Goal: Transaction & Acquisition: Purchase product/service

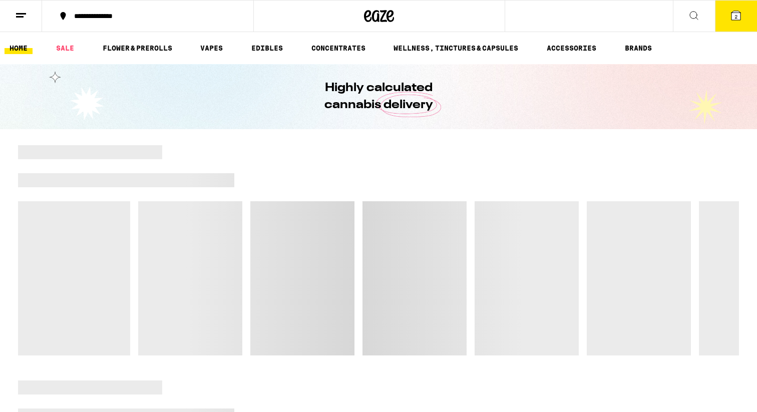
click at [741, 13] on icon at bounding box center [736, 16] width 12 height 12
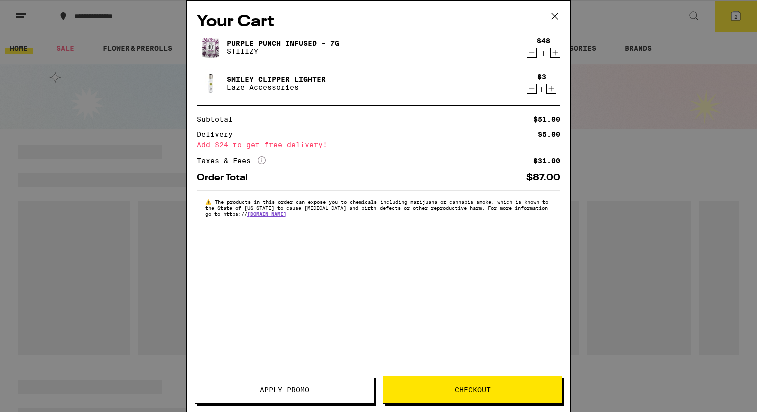
click at [282, 392] on span "Apply Promo" at bounding box center [285, 390] width 50 height 7
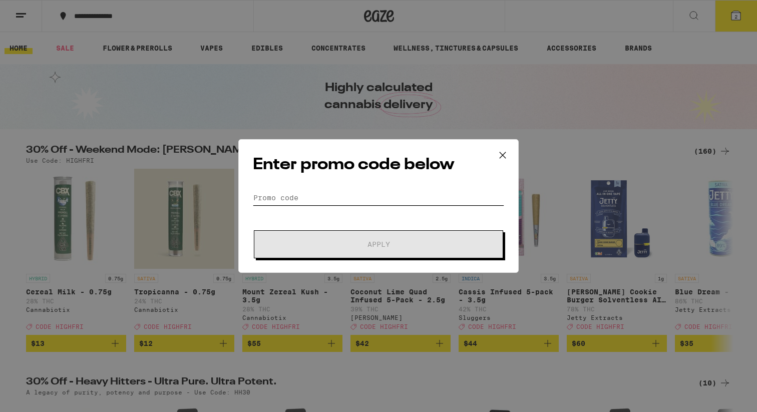
click at [275, 193] on input "Promo Code" at bounding box center [378, 197] width 251 height 15
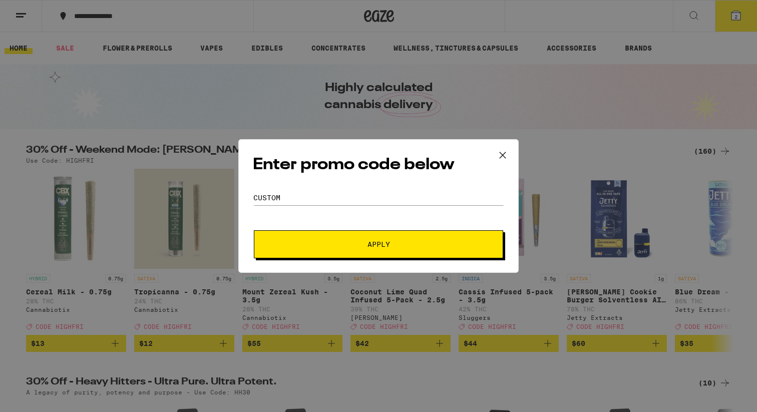
click at [304, 197] on input "custom" at bounding box center [378, 197] width 251 height 15
type input "customerfirst"
click at [350, 253] on button "Apply" at bounding box center [378, 244] width 249 height 28
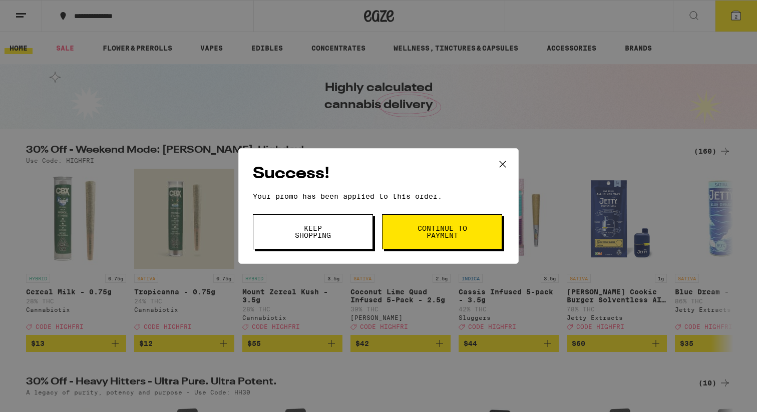
click at [448, 225] on span "Continue to payment" at bounding box center [442, 232] width 51 height 14
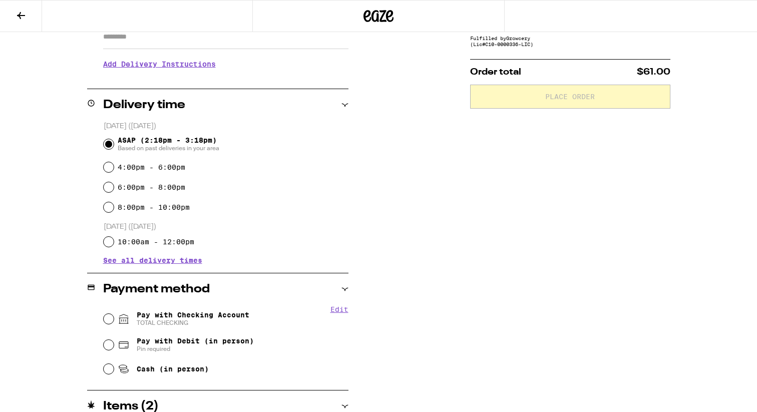
scroll to position [196, 0]
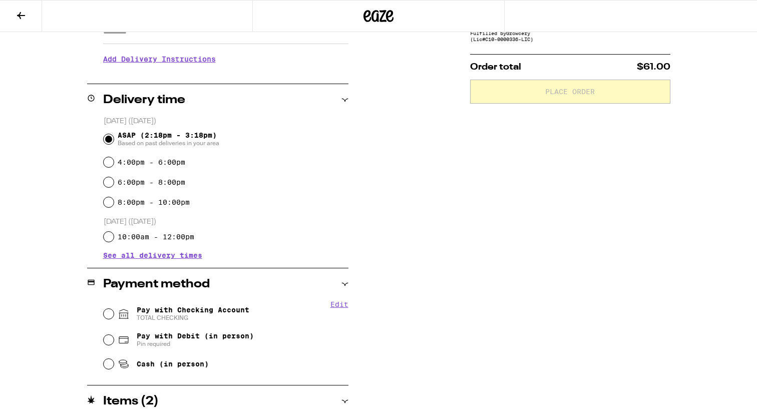
click at [111, 320] on div "Pay with Checking Account TOTAL CHECKING" at bounding box center [226, 314] width 245 height 26
click at [106, 311] on input "Pay with Checking Account TOTAL CHECKING" at bounding box center [109, 314] width 10 height 10
radio input "true"
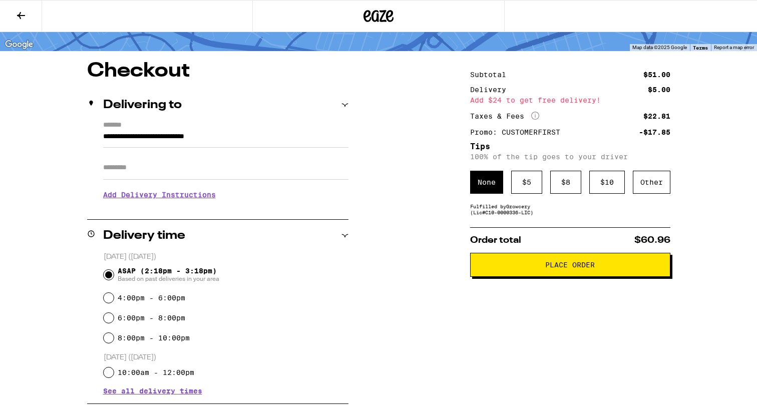
scroll to position [70, 0]
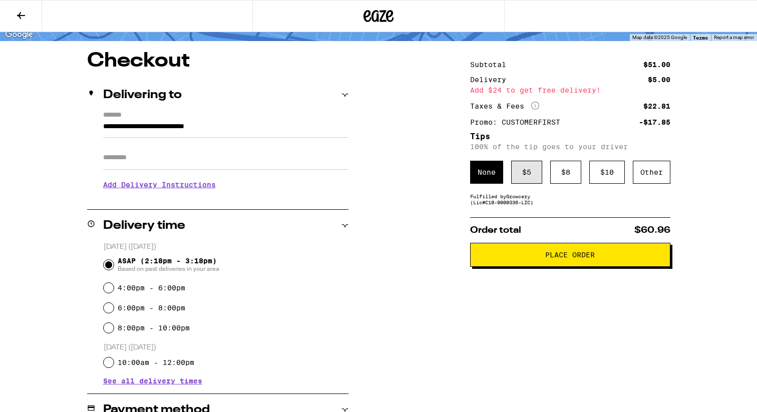
click at [523, 177] on div "$ 5" at bounding box center [526, 172] width 31 height 23
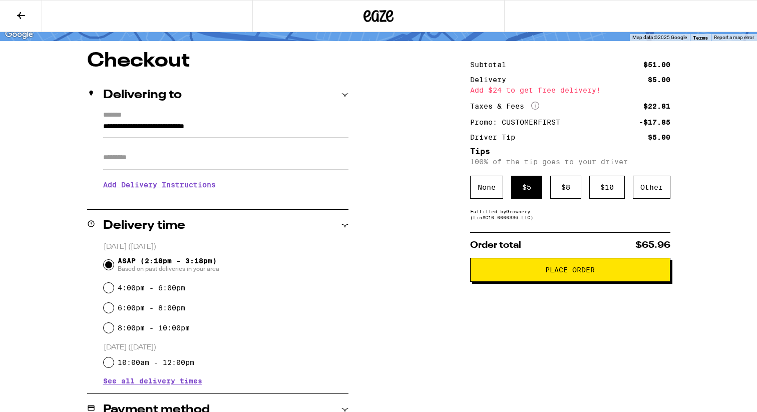
click at [569, 270] on span "Place Order" at bounding box center [571, 270] width 50 height 7
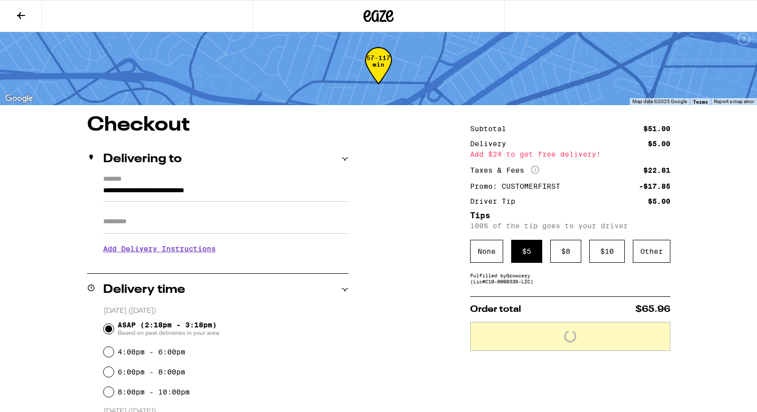
scroll to position [0, 0]
